Goal: Communication & Community: Answer question/provide support

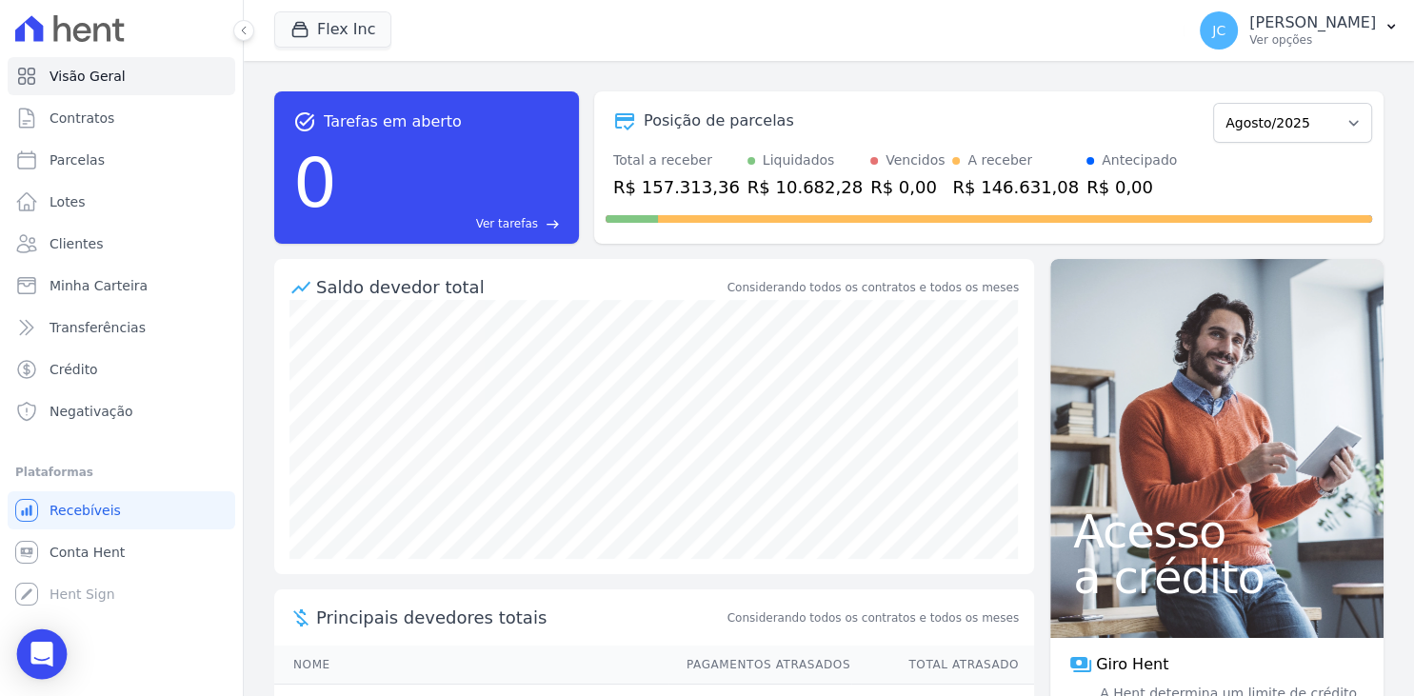
click at [35, 661] on icon "Open Intercom Messenger" at bounding box center [41, 654] width 22 height 25
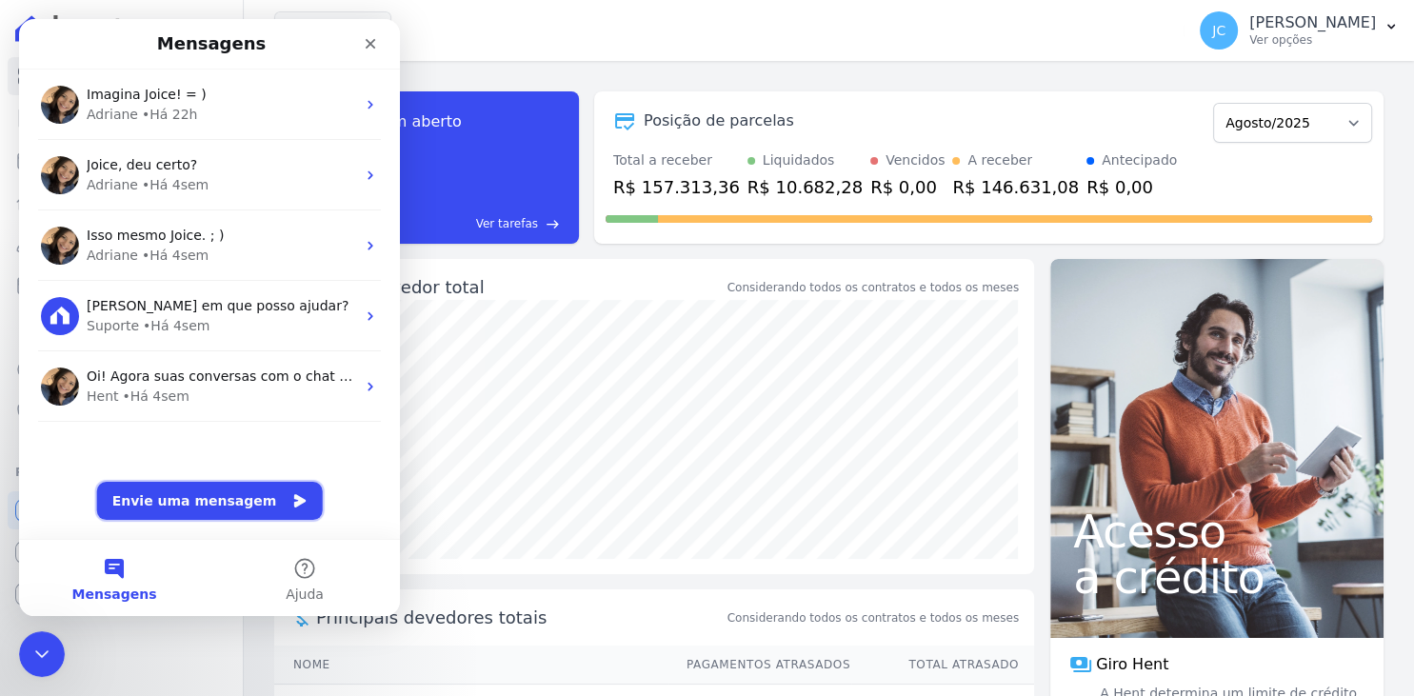
click at [192, 506] on button "Envie uma mensagem" at bounding box center [210, 501] width 226 height 38
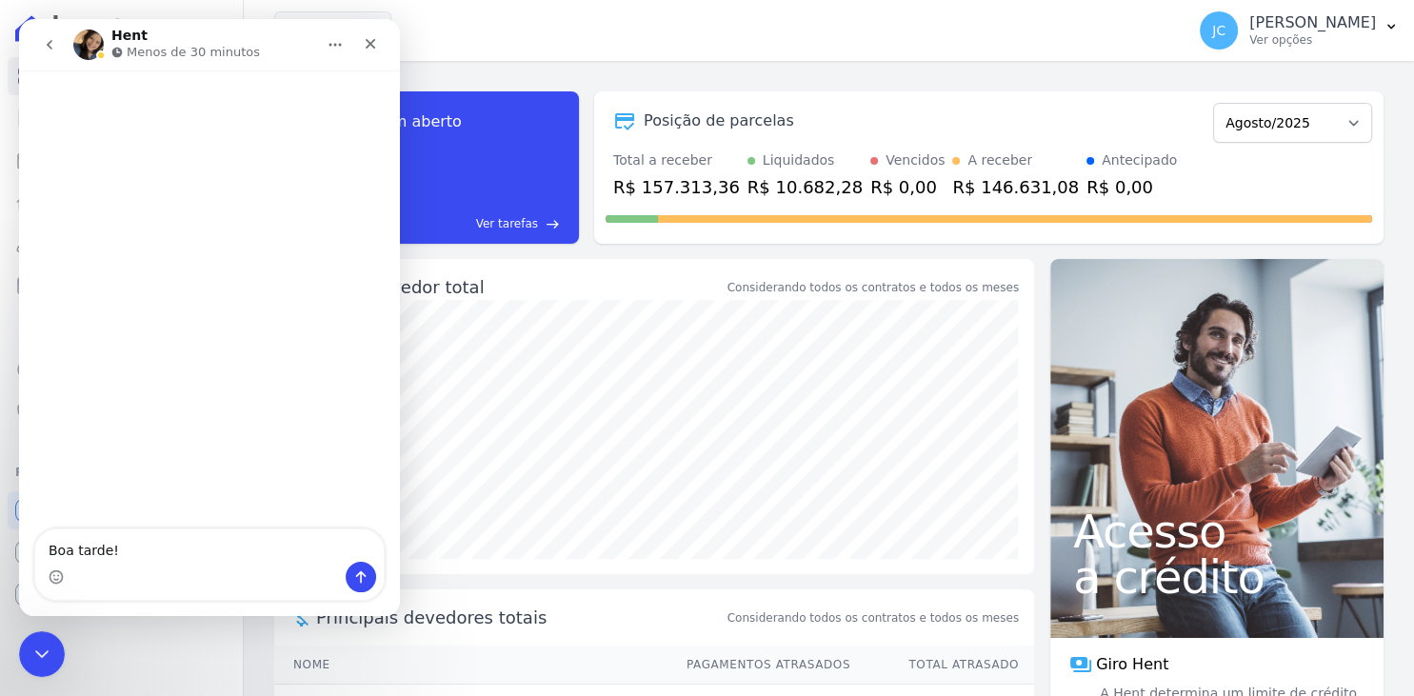
type textarea "Boa tarde!!"
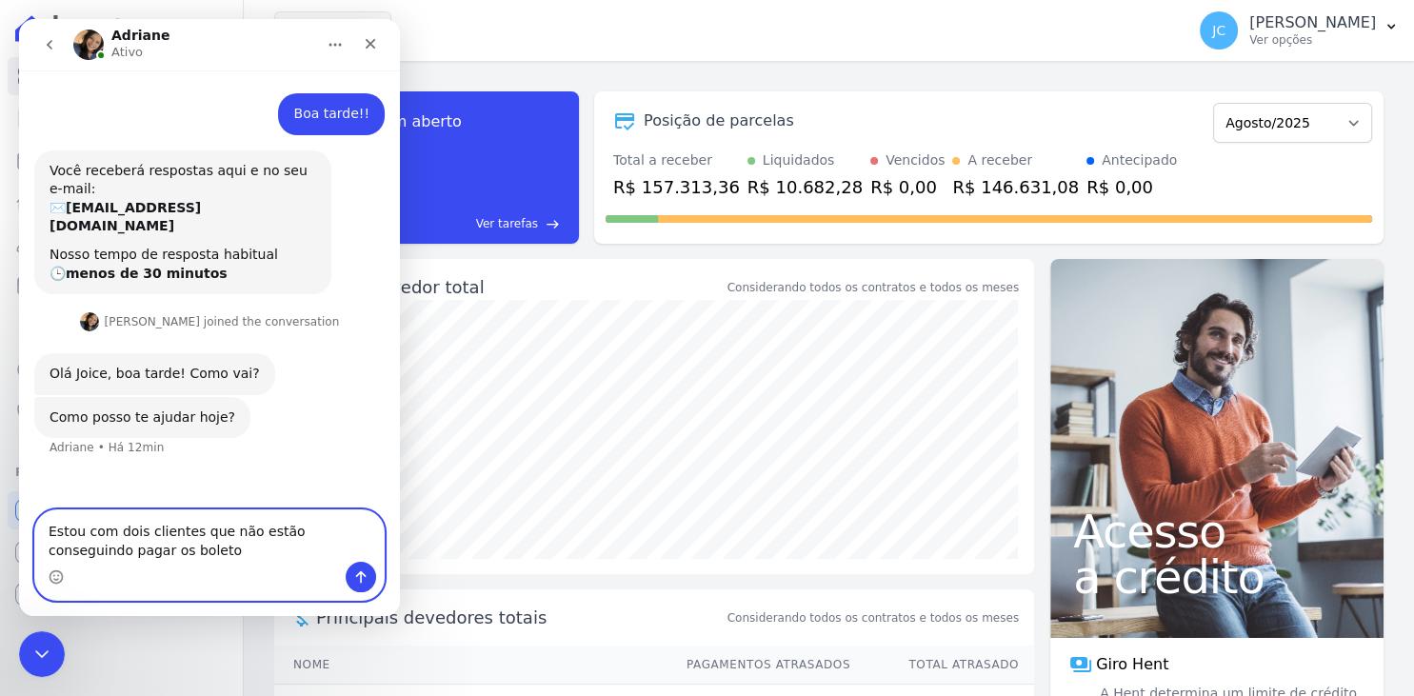
type textarea "Estou com dois clientes que não estão conseguindo pagar os boletos"
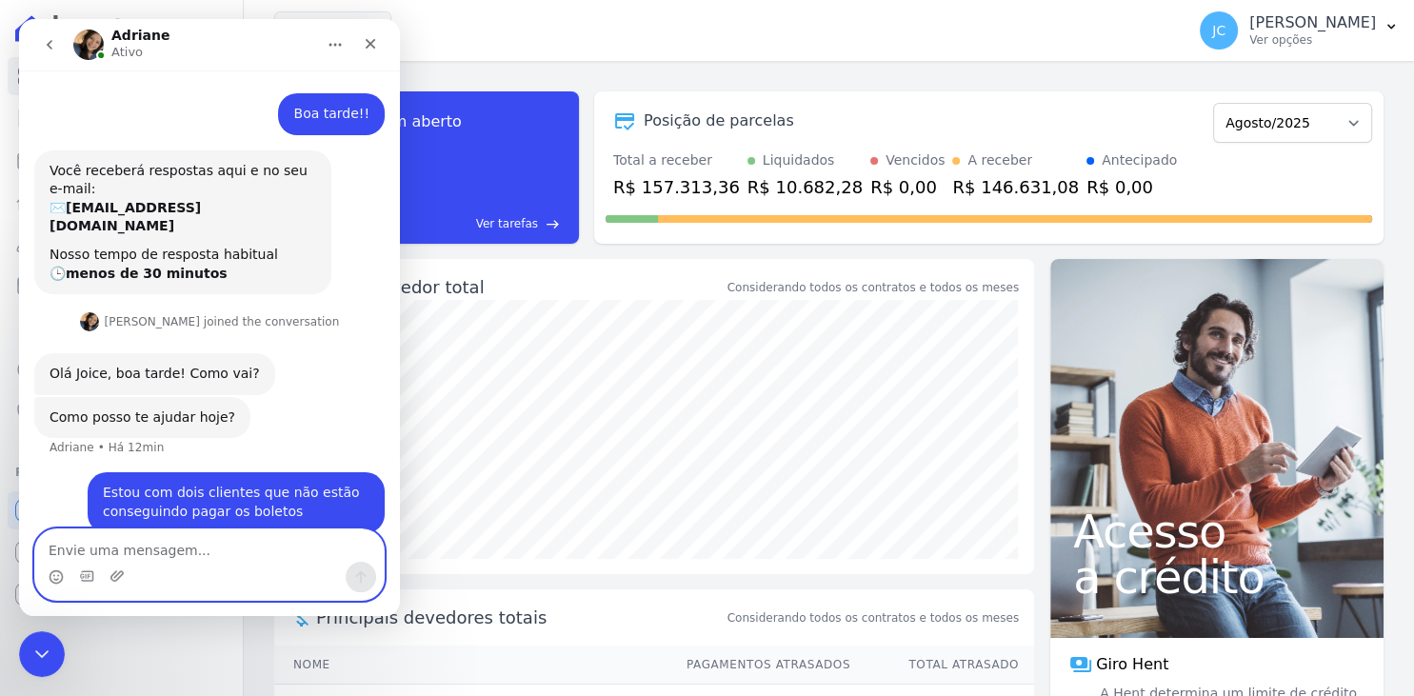
scroll to position [4, 0]
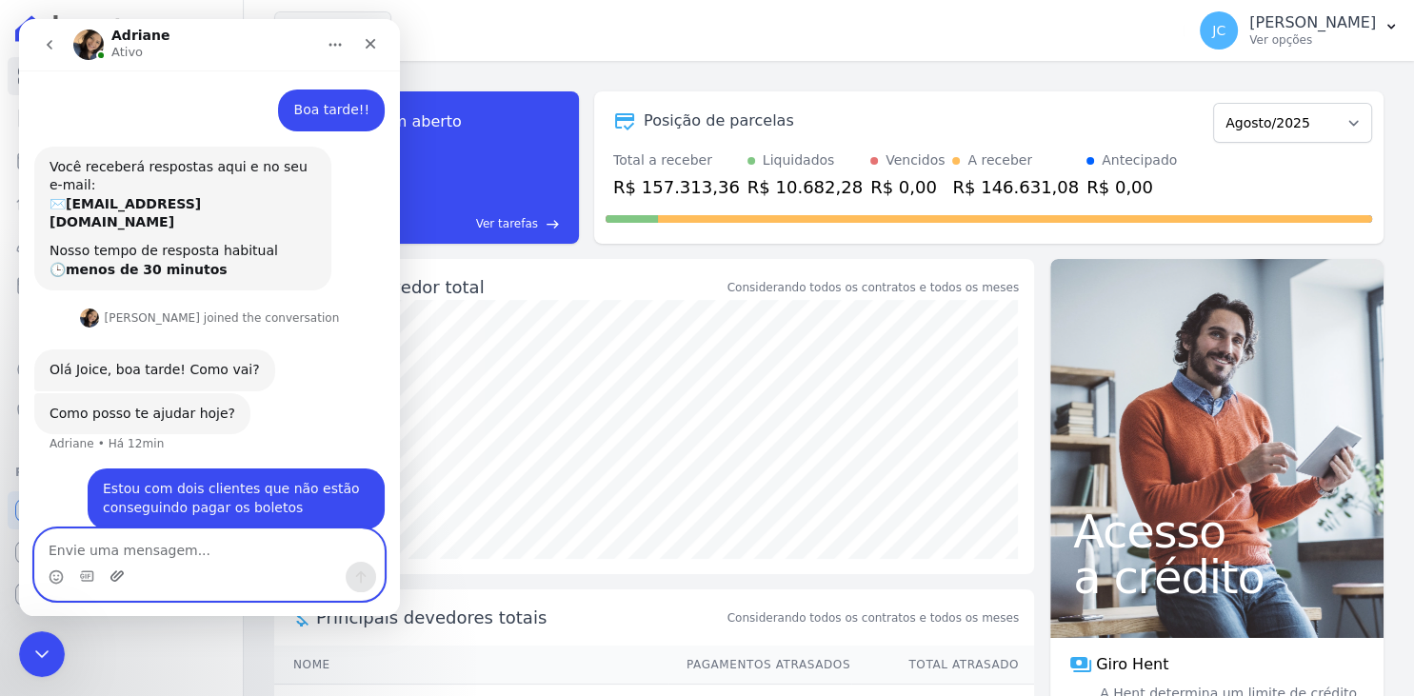
click at [120, 575] on icon "Upload do anexo" at bounding box center [116, 575] width 15 height 15
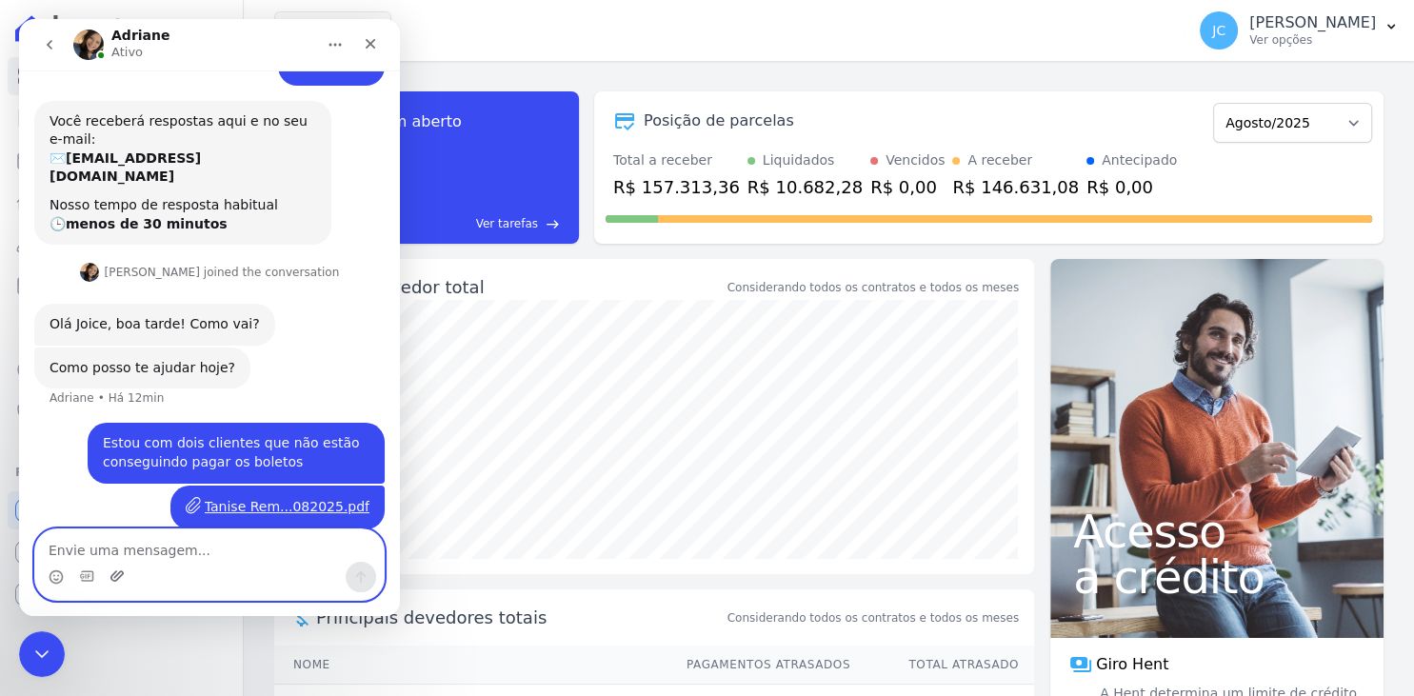
click at [116, 583] on icon "Upload do anexo" at bounding box center [116, 575] width 15 height 15
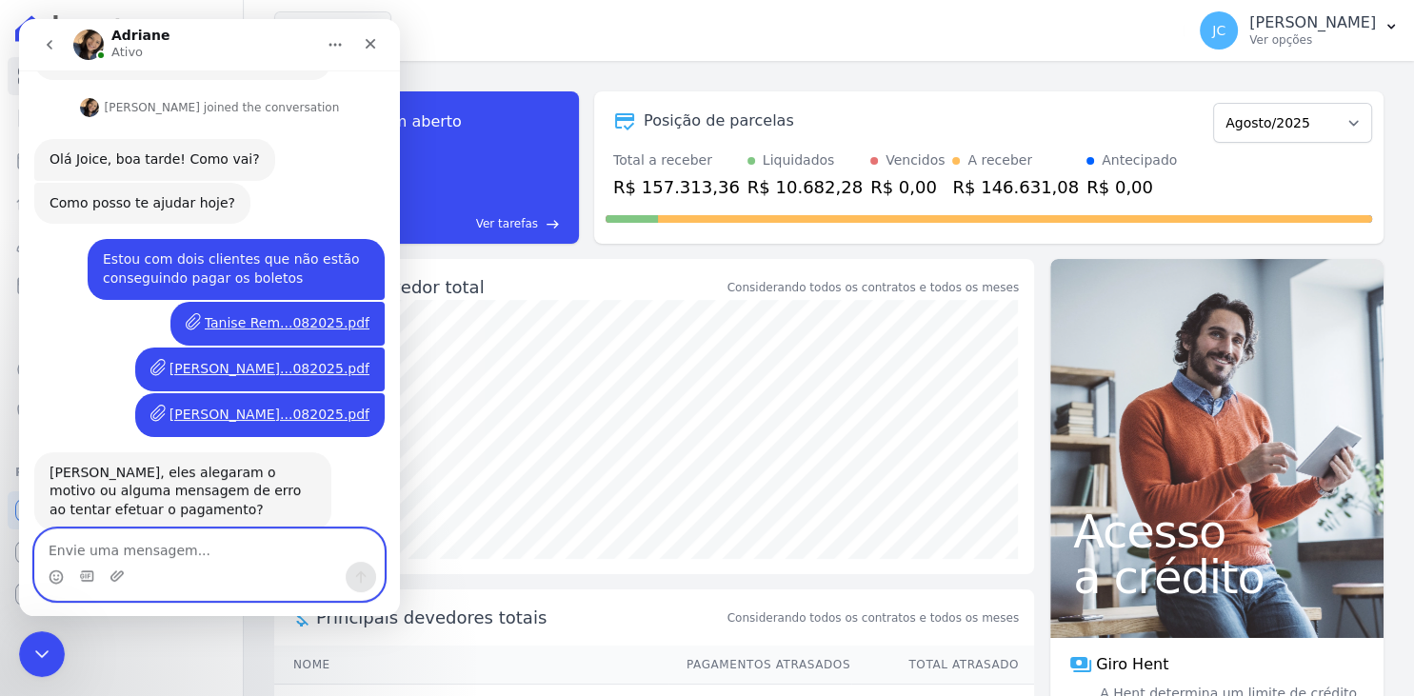
scroll to position [235, 0]
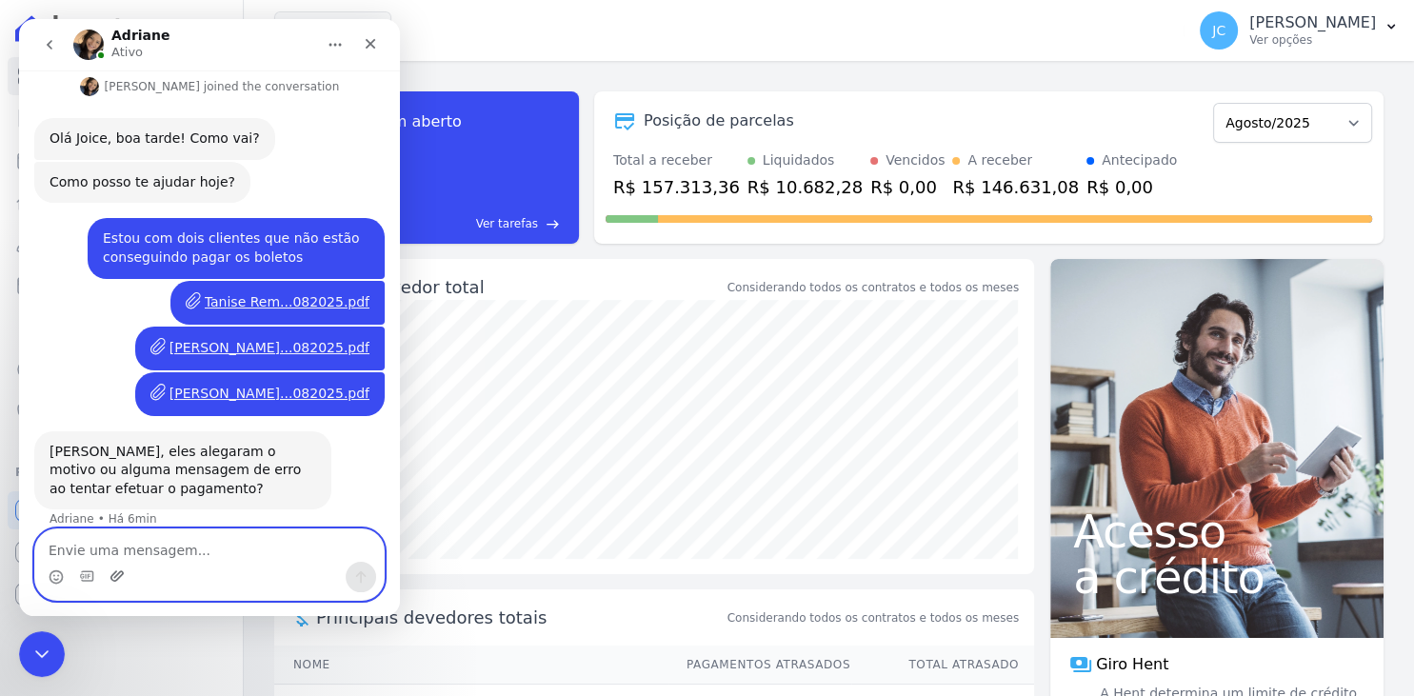
click at [117, 577] on icon "Upload do anexo" at bounding box center [116, 575] width 15 height 15
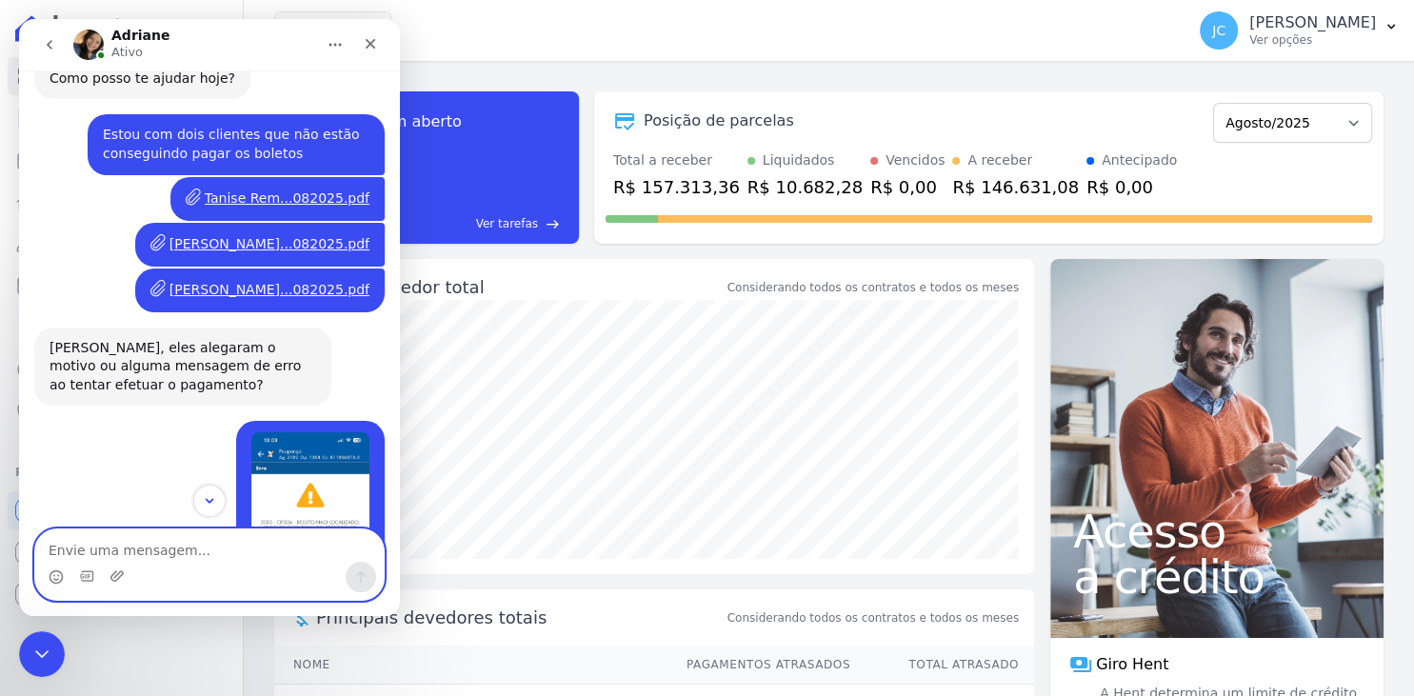
scroll to position [586, 0]
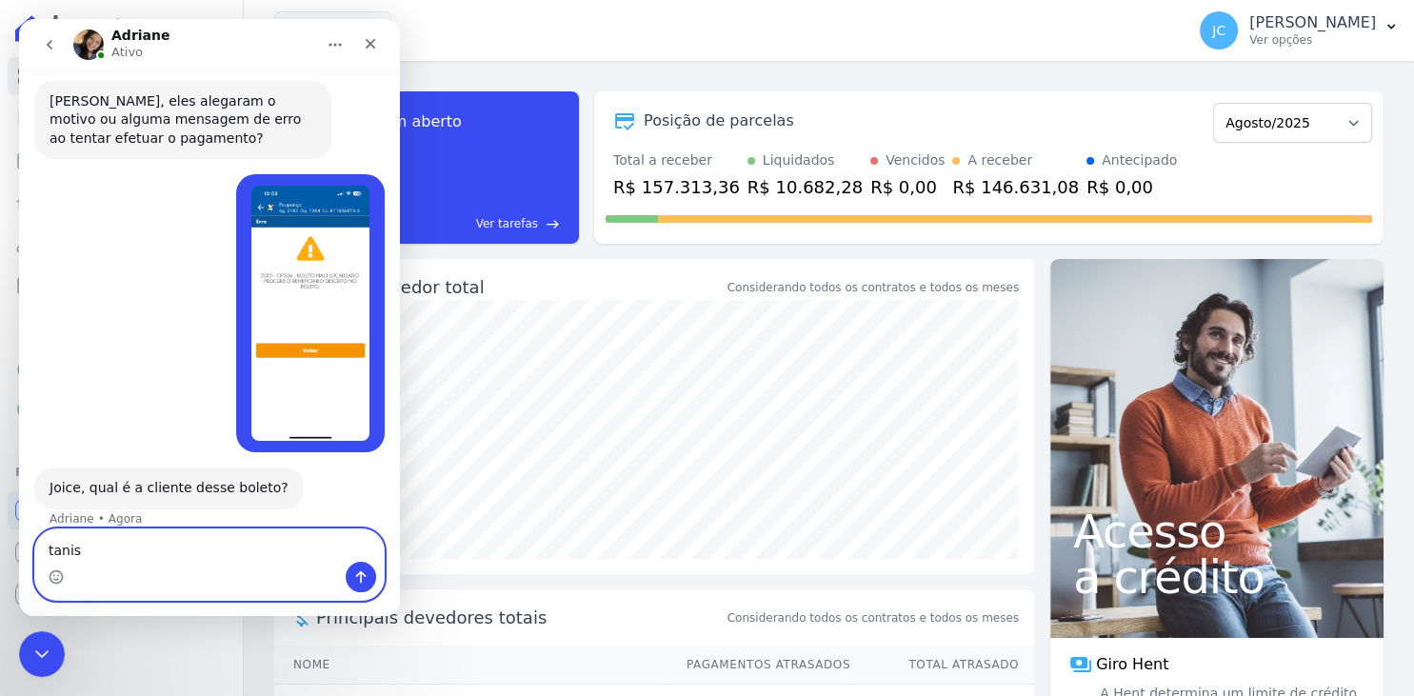
type textarea "tanise"
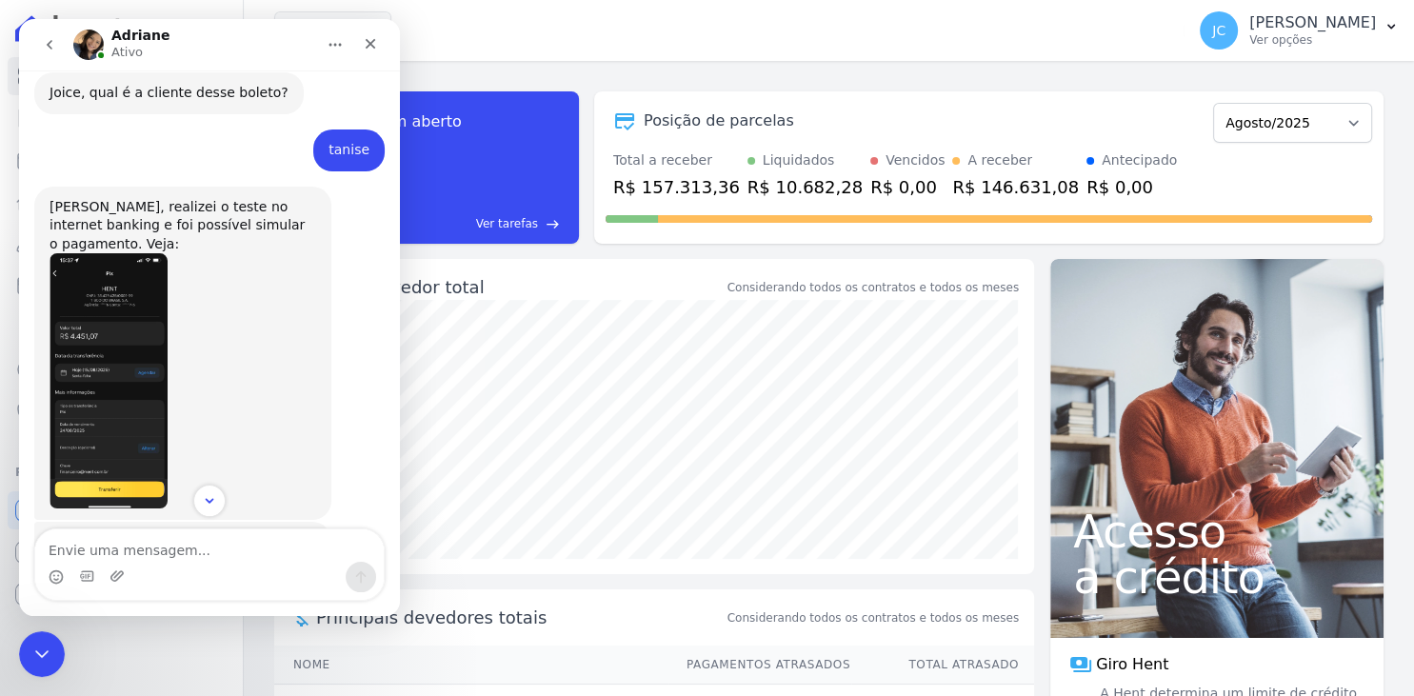
scroll to position [1093, 0]
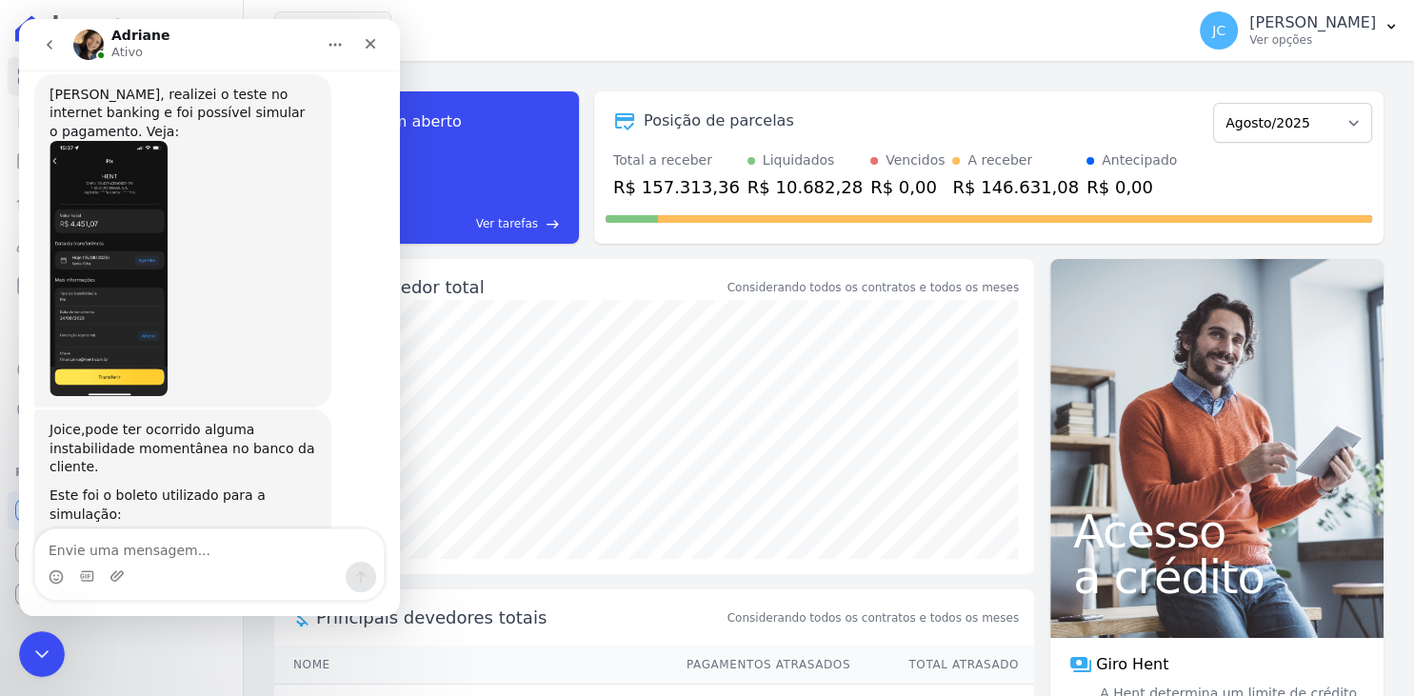
click at [168, 534] on div "boleto_Tan...-08-25.pdf" at bounding box center [145, 544] width 153 height 20
click at [276, 554] on textarea "Envie uma mensagem..." at bounding box center [209, 545] width 348 height 32
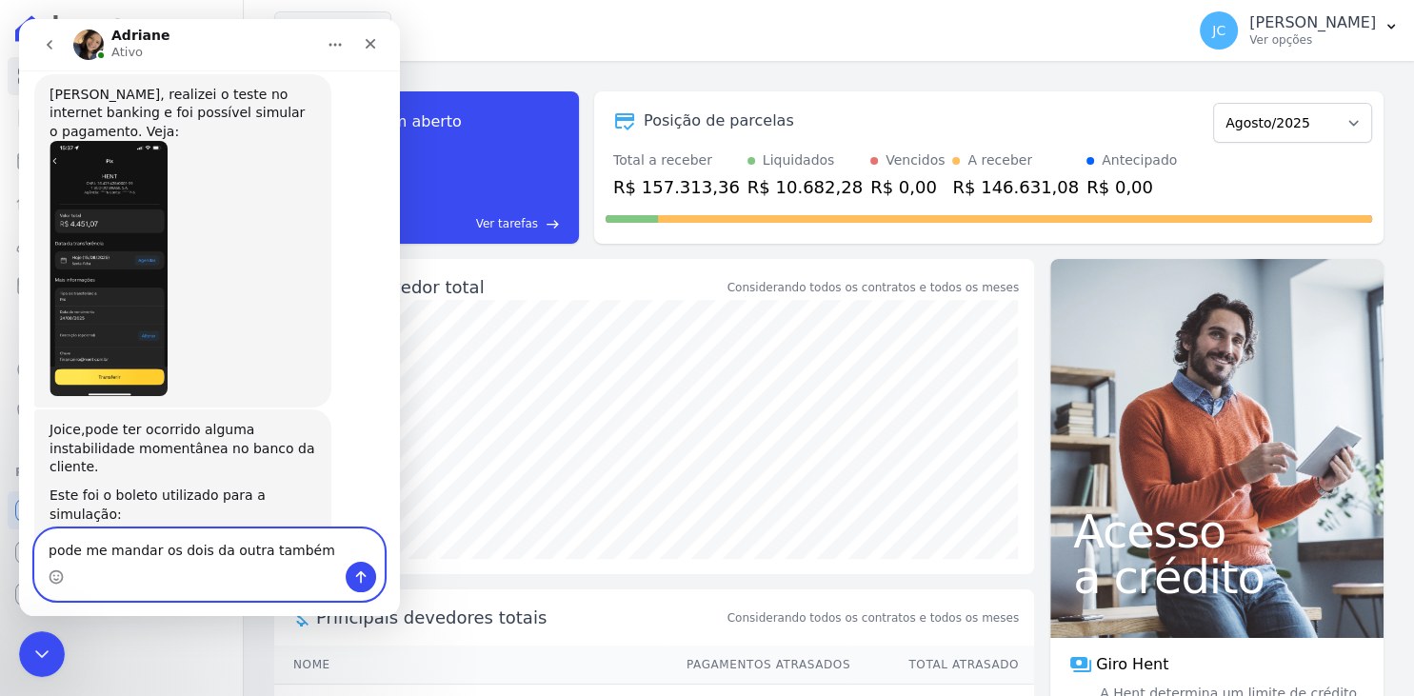
type textarea "pode me mandar os dois da outra também?"
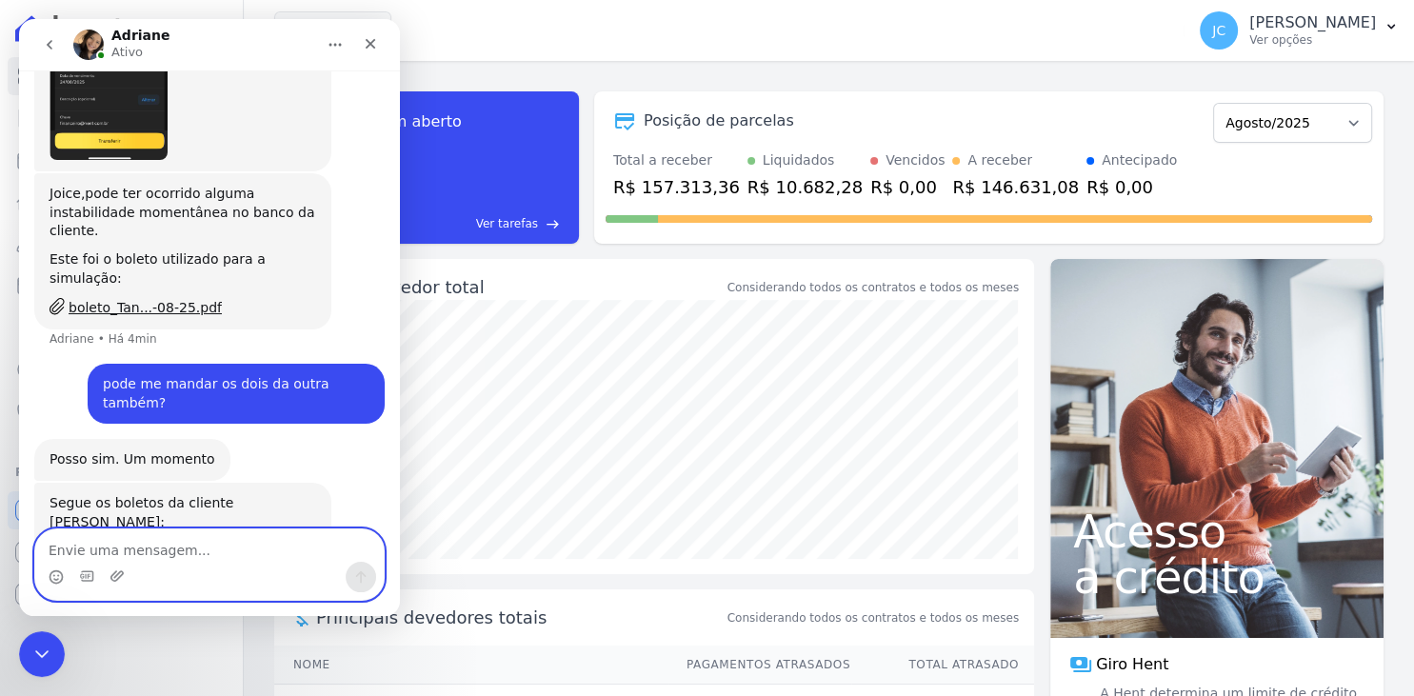
scroll to position [1330, 0]
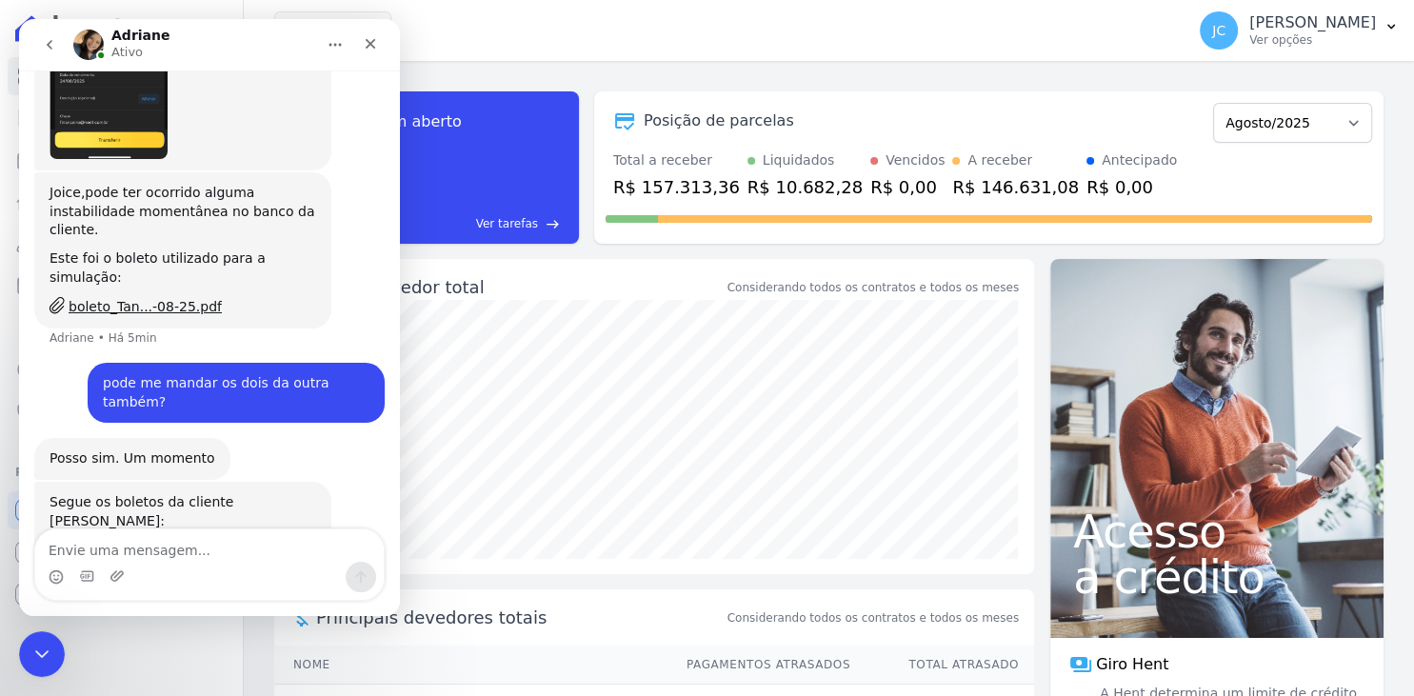
click at [161, 541] on div "boleto_ANA...18 (1).pdf" at bounding box center [146, 551] width 155 height 20
click at [150, 571] on div "boleto_ANA...-08-18.pdf" at bounding box center [148, 581] width 159 height 20
click at [184, 553] on textarea "Envie uma mensagem..." at bounding box center [209, 545] width 348 height 32
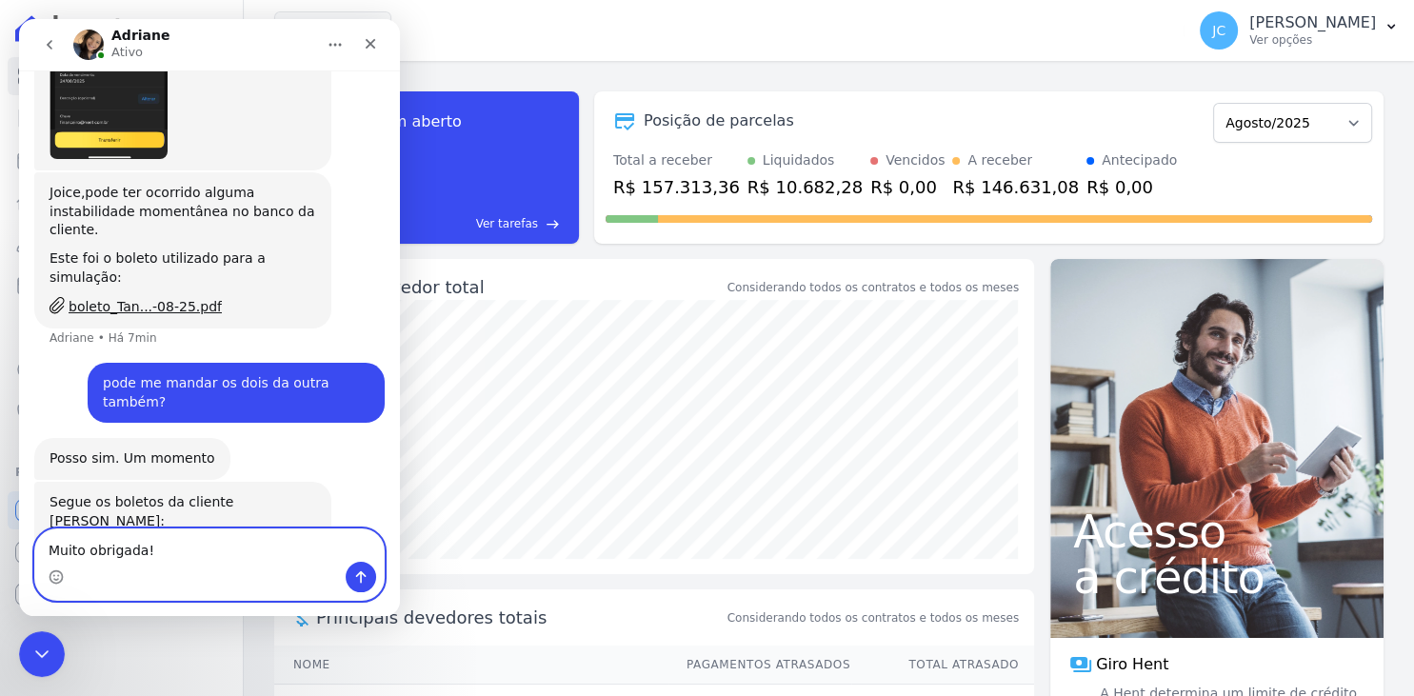
type textarea "Muito obrigada!!"
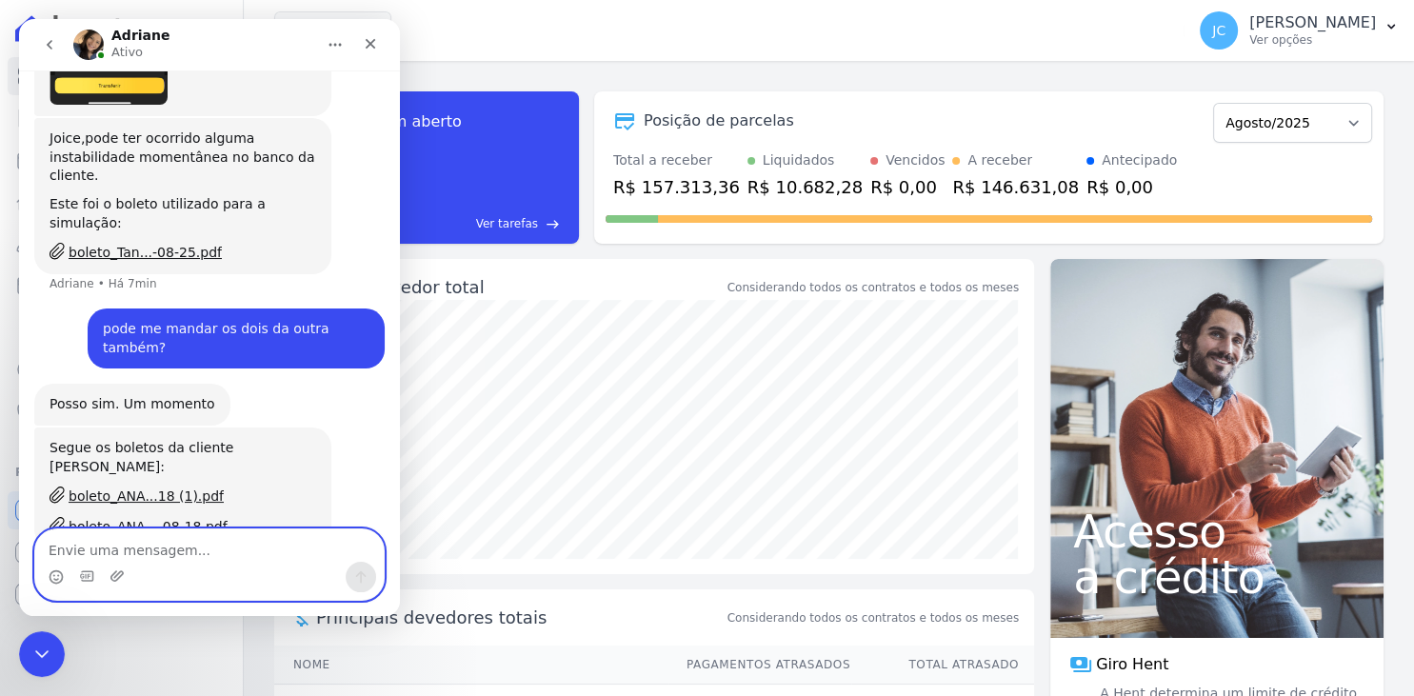
scroll to position [1387, 0]
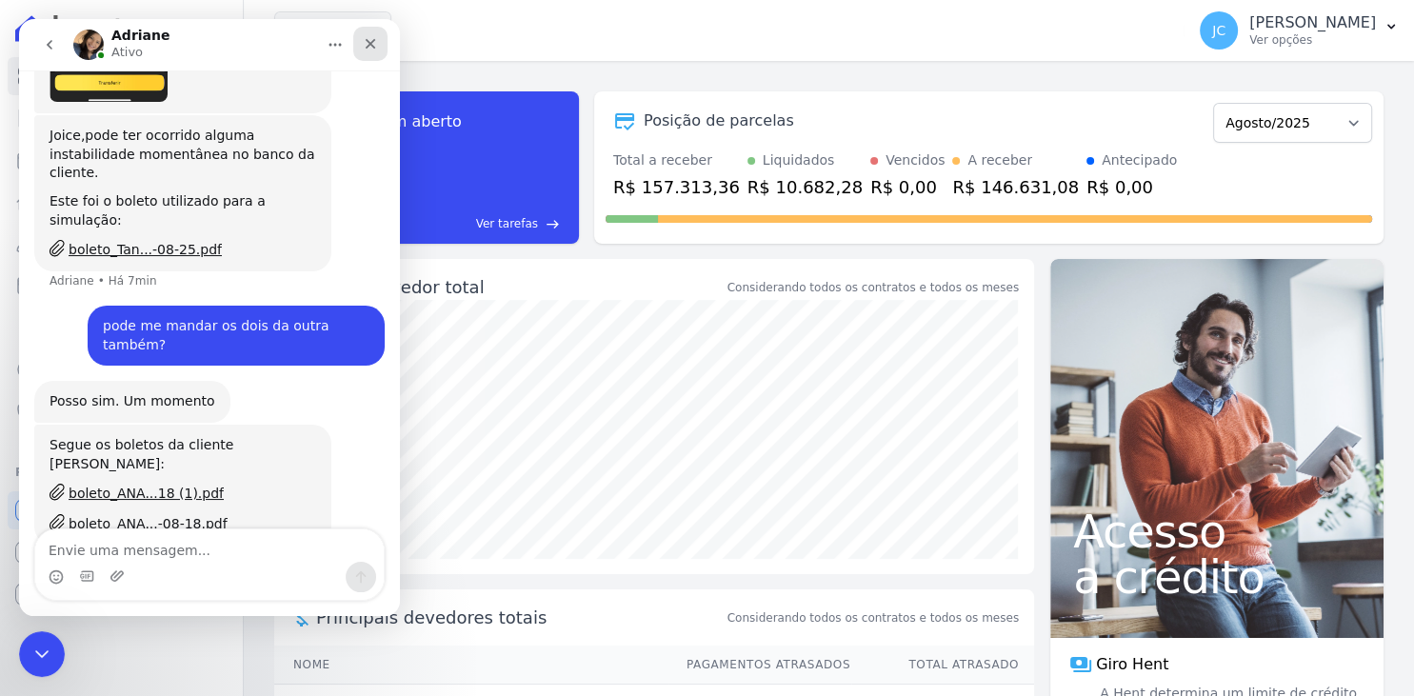
click at [364, 46] on icon "Fechar" at bounding box center [370, 43] width 15 height 15
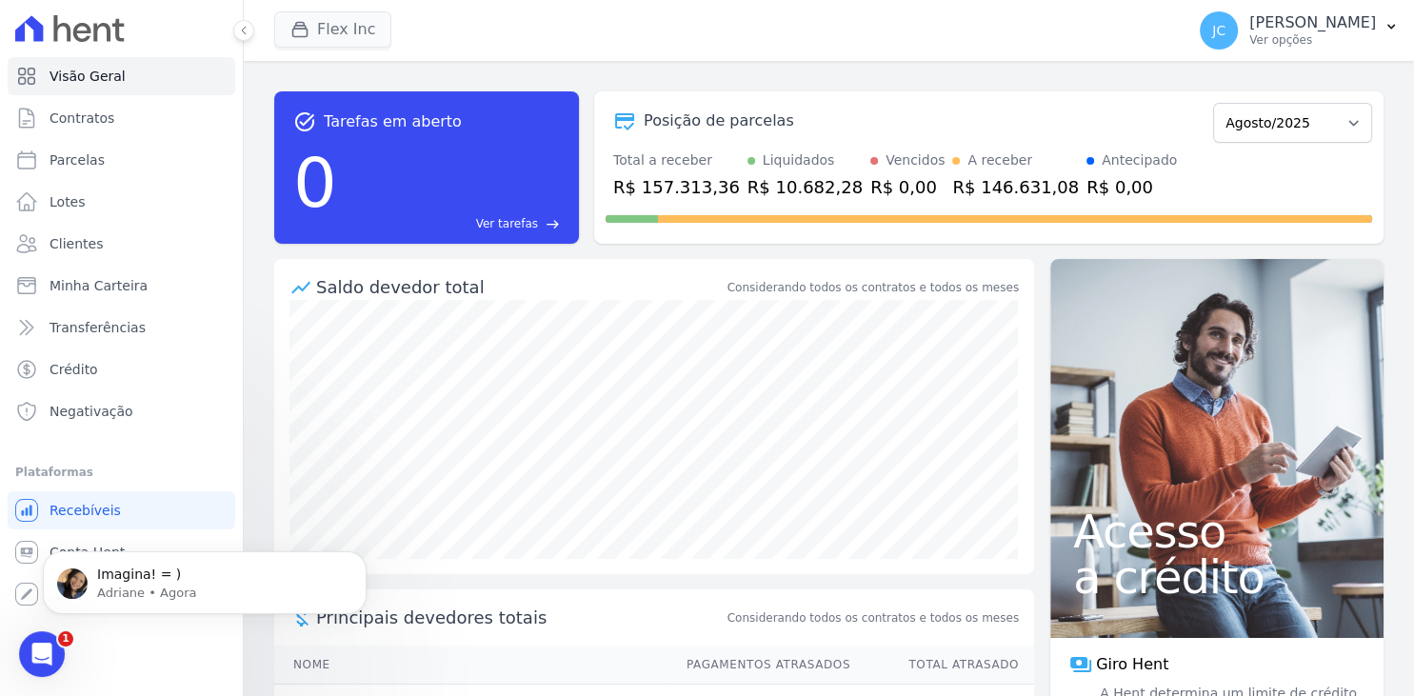
scroll to position [0, 0]
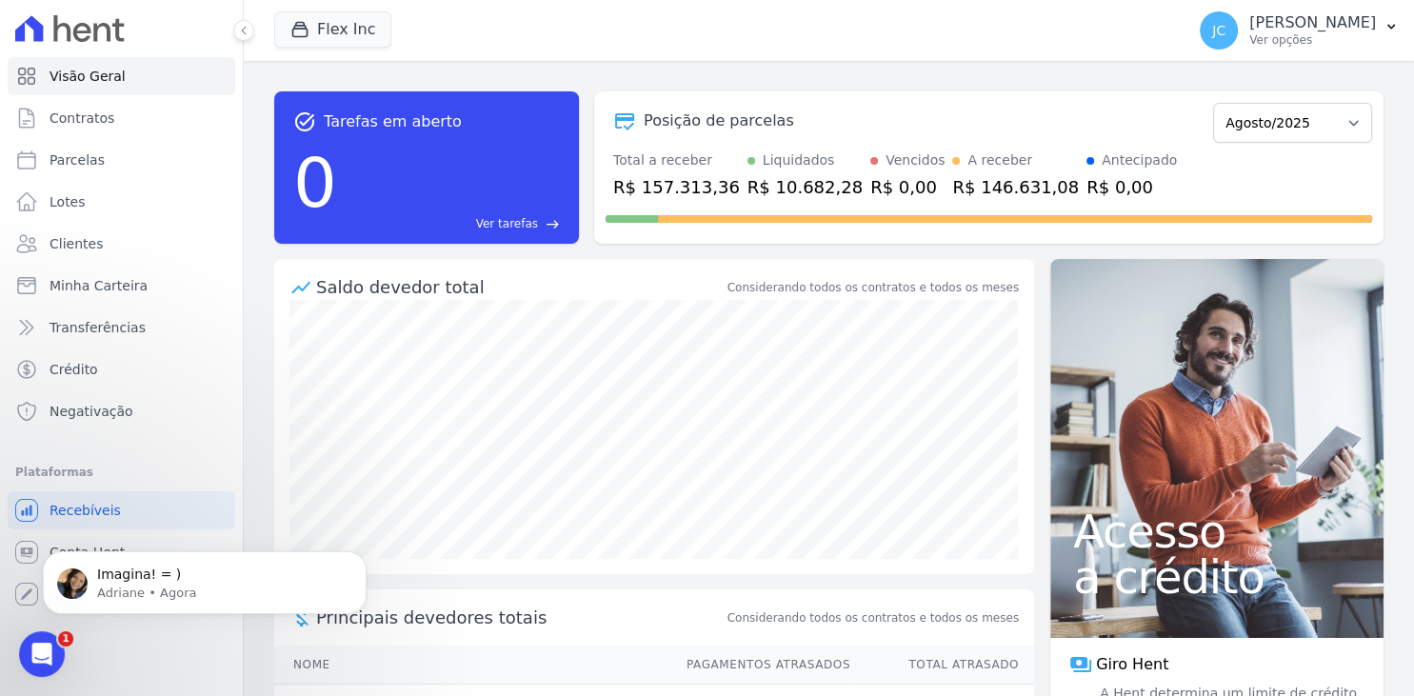
click at [43, 651] on icon "Abertura do Messenger da Intercom" at bounding box center [41, 653] width 13 height 15
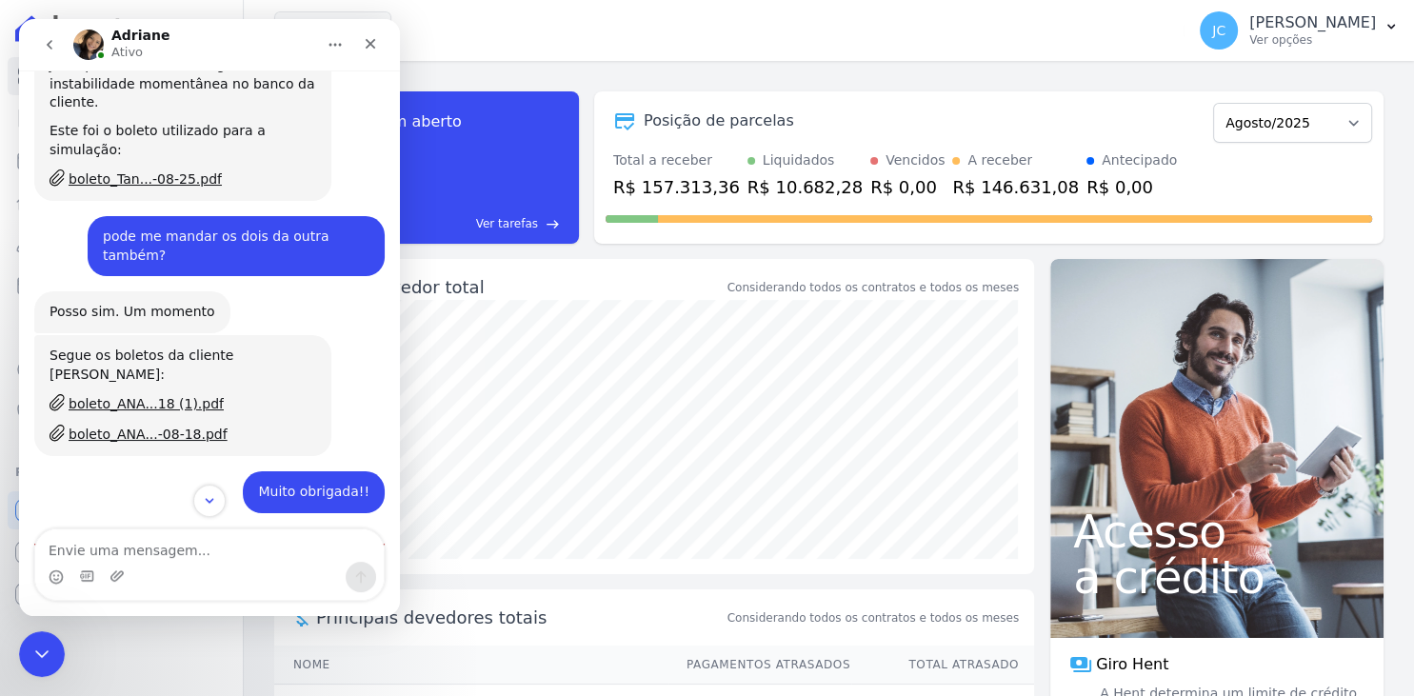
scroll to position [1457, 0]
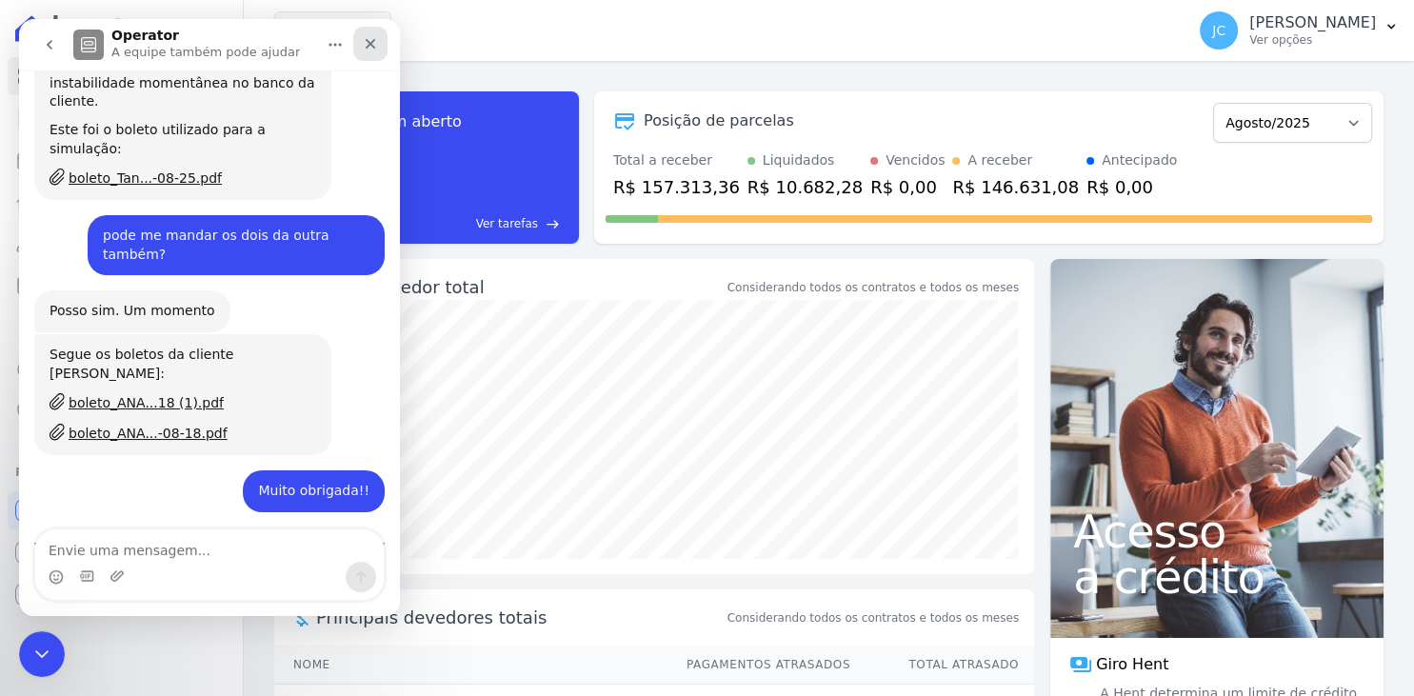
click at [363, 48] on div "Fechar" at bounding box center [370, 44] width 34 height 34
